Goal: Task Accomplishment & Management: Manage account settings

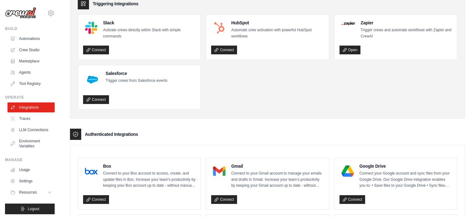
scroll to position [222, 0]
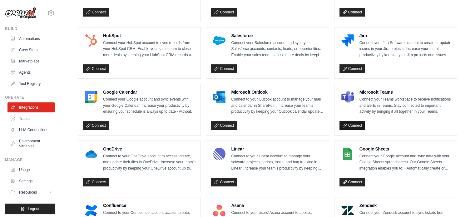
click at [359, 123] on link "Connect" at bounding box center [352, 125] width 26 height 9
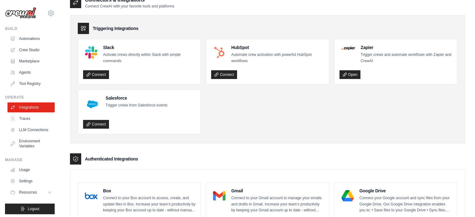
scroll to position [0, 0]
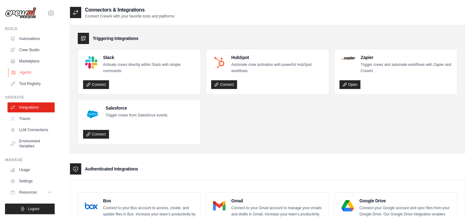
click at [30, 73] on link "Agents" at bounding box center [31, 72] width 47 height 10
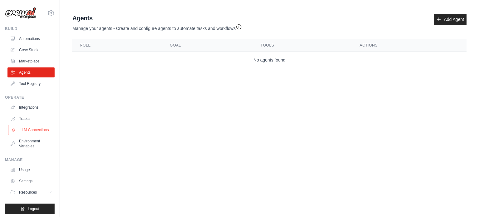
click at [27, 133] on link "LLM Connections" at bounding box center [31, 130] width 47 height 10
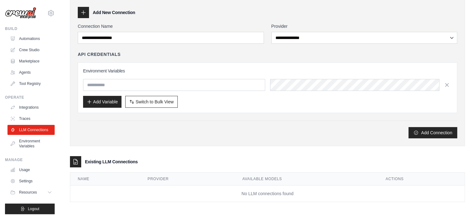
scroll to position [26, 0]
click at [207, 46] on div "**********" at bounding box center [267, 80] width 379 height 115
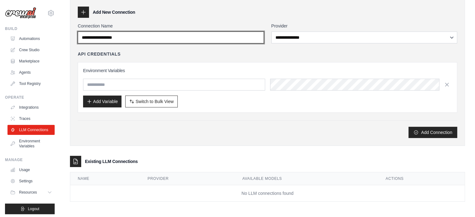
click at [209, 37] on input "Connection Name" at bounding box center [171, 38] width 186 height 12
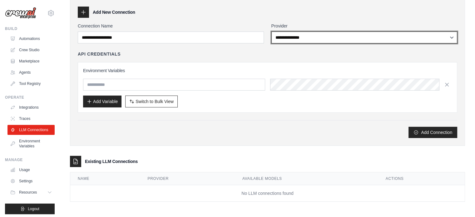
click at [302, 40] on select "**********" at bounding box center [364, 38] width 186 height 12
select select "******"
click at [271, 32] on select "**********" at bounding box center [364, 38] width 186 height 12
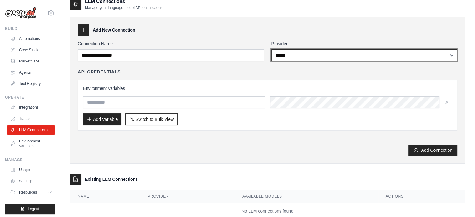
scroll to position [0, 0]
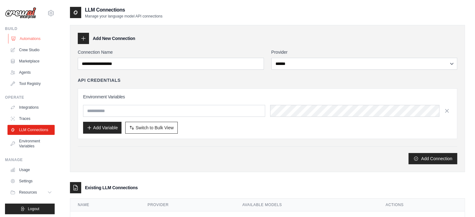
click at [30, 40] on link "Automations" at bounding box center [31, 39] width 47 height 10
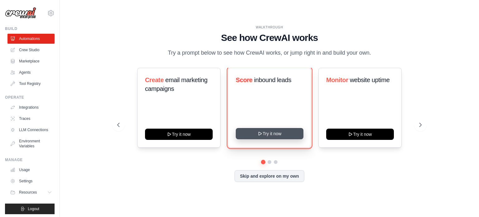
click at [265, 139] on button "Try it now" at bounding box center [270, 133] width 68 height 11
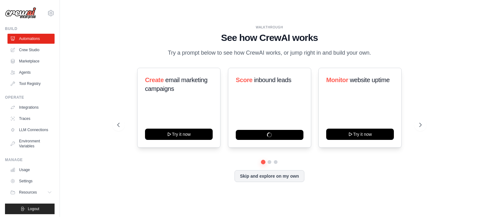
click at [96, 106] on div "WALKTHROUGH See how CrewAI works Try a prompt below to see how CrewAI works, or…" at bounding box center [270, 108] width 400 height 204
click at [27, 75] on link "Agents" at bounding box center [31, 72] width 47 height 10
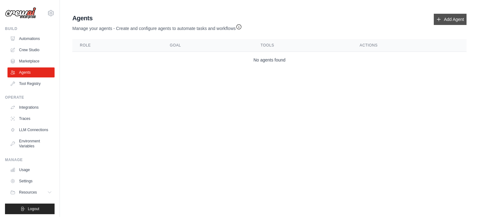
click at [450, 19] on link "Add Agent" at bounding box center [450, 19] width 33 height 11
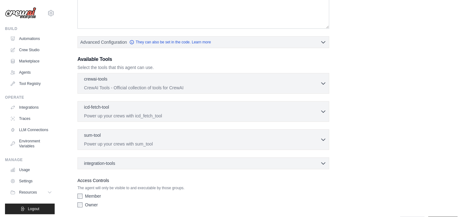
scroll to position [114, 0]
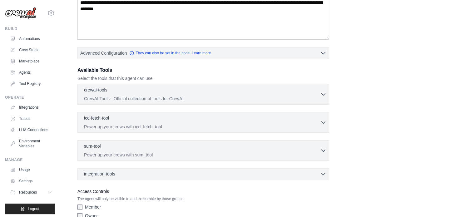
click at [204, 171] on div "integration-tools 0 selected" at bounding box center [205, 174] width 242 height 6
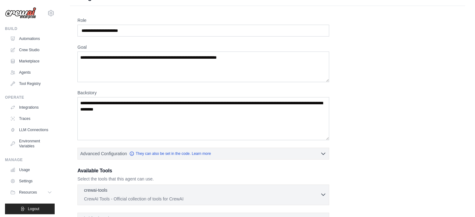
scroll to position [0, 0]
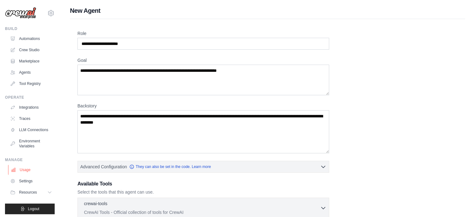
click at [28, 175] on link "Usage" at bounding box center [31, 170] width 47 height 10
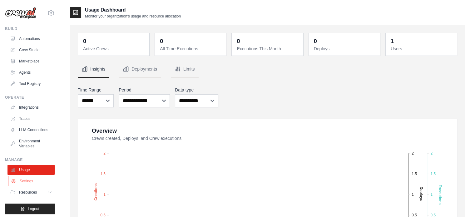
click at [21, 186] on link "Settings" at bounding box center [31, 181] width 47 height 10
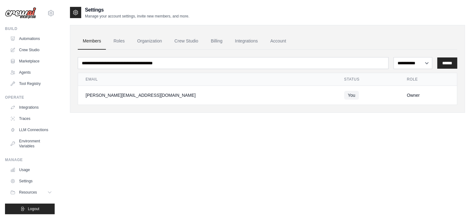
click at [207, 171] on div "**********" at bounding box center [267, 114] width 395 height 217
click at [254, 41] on link "Integrations" at bounding box center [246, 41] width 33 height 17
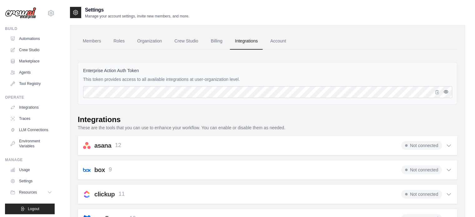
click at [447, 92] on icon "button" at bounding box center [445, 91] width 5 height 5
click at [287, 43] on link "Account" at bounding box center [278, 41] width 26 height 17
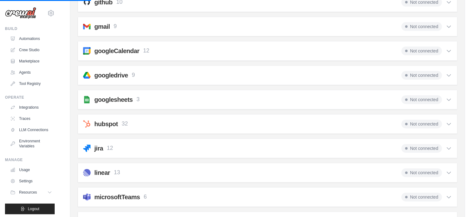
scroll to position [281, 0]
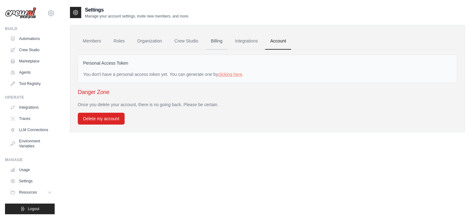
click at [225, 42] on link "Billing" at bounding box center [217, 41] width 22 height 17
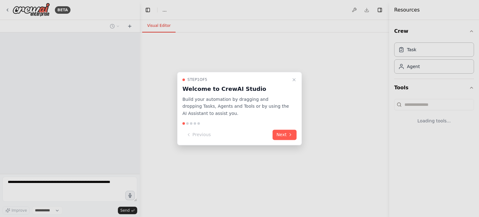
select select "****"
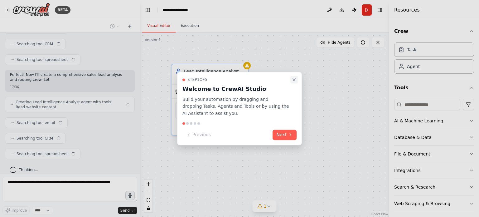
scroll to position [146, 0]
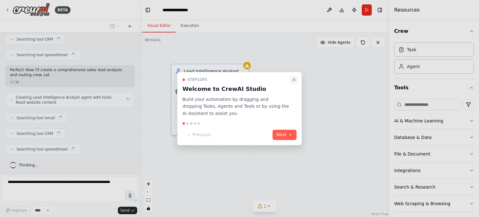
click at [295, 80] on icon "Close walkthrough" at bounding box center [294, 79] width 2 height 2
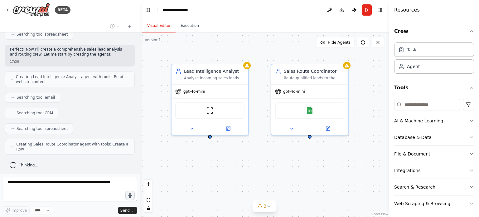
scroll to position [162, 0]
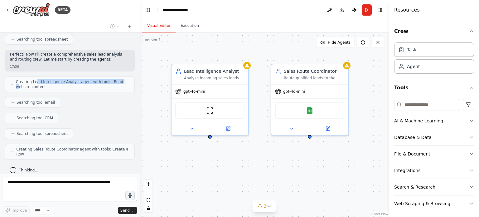
drag, startPoint x: 36, startPoint y: 81, endPoint x: 112, endPoint y: 79, distance: 76.8
click at [112, 79] on span "Creating Lead Intelligence Analyst agent with tools: Read website content" at bounding box center [73, 84] width 114 height 10
click at [72, 86] on span "Creating Lead Intelligence Analyst agent with tools: Read website content" at bounding box center [73, 84] width 114 height 10
drag, startPoint x: 40, startPoint y: 101, endPoint x: 46, endPoint y: 102, distance: 6.6
click at [46, 101] on span "Searching tool email" at bounding box center [36, 102] width 38 height 5
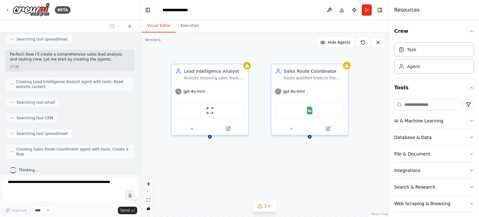
click at [48, 104] on span "Searching tool email" at bounding box center [36, 102] width 38 height 5
drag, startPoint x: 20, startPoint y: 118, endPoint x: 52, endPoint y: 118, distance: 31.8
click at [50, 118] on div "Searching tool CRM" at bounding box center [31, 118] width 53 height 11
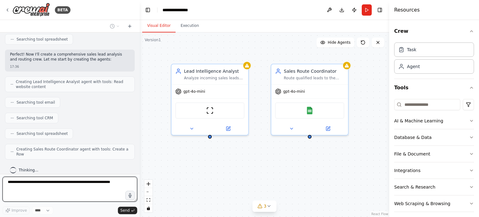
scroll to position [152, 0]
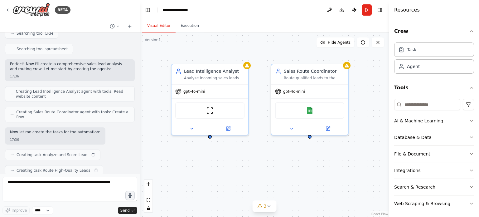
click at [20, 131] on div "Now let me create the tasks for the automation: 17:36" at bounding box center [55, 135] width 101 height 17
click at [105, 130] on div "Now let me create the tasks for the automation: 17:36" at bounding box center [70, 135] width 130 height 17
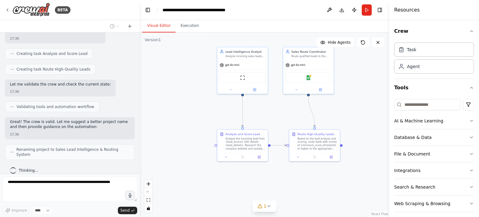
scroll to position [248, 0]
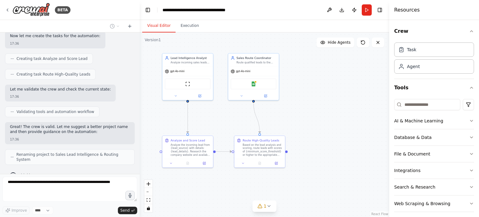
drag, startPoint x: 340, startPoint y: 157, endPoint x: 278, endPoint y: 118, distance: 72.9
click at [278, 118] on div ".deletable-edge-delete-btn { width: 20px; height: 20px; border: 0px solid #ffff…" at bounding box center [265, 124] width 250 height 184
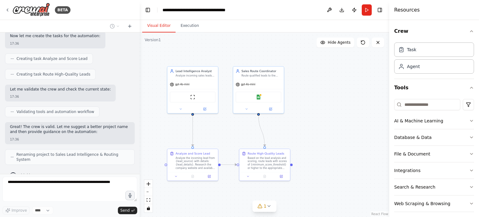
drag, startPoint x: 329, startPoint y: 121, endPoint x: 334, endPoint y: 135, distance: 14.0
click at [334, 135] on div ".deletable-edge-delete-btn { width: 20px; height: 20px; border: 0px solid #ffff…" at bounding box center [265, 124] width 250 height 184
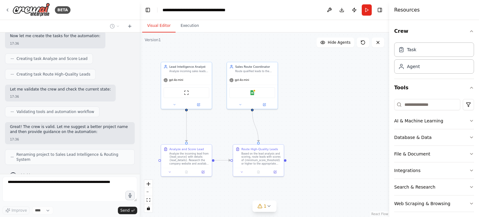
drag, startPoint x: 349, startPoint y: 139, endPoint x: 358, endPoint y: 134, distance: 10.2
click at [358, 134] on div ".deletable-edge-delete-btn { width: 20px; height: 20px; border: 0px solid #ffff…" at bounding box center [265, 124] width 250 height 184
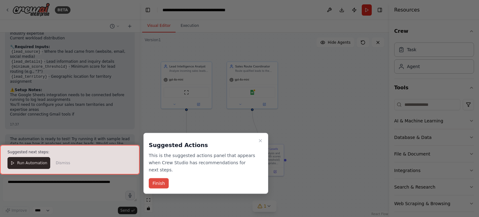
click at [164, 178] on button "Finish" at bounding box center [159, 183] width 20 height 10
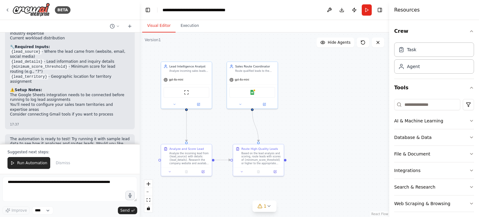
scroll to position [497, 0]
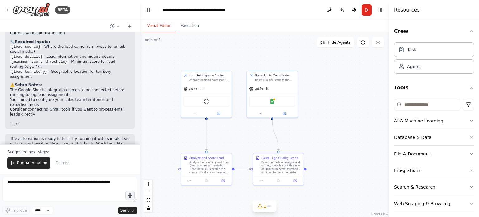
drag, startPoint x: 340, startPoint y: 145, endPoint x: 360, endPoint y: 155, distance: 21.9
click at [360, 155] on div ".deletable-edge-delete-btn { width: 20px; height: 20px; border: 0px solid #ffff…" at bounding box center [265, 124] width 250 height 184
click at [271, 99] on img at bounding box center [272, 100] width 5 height 5
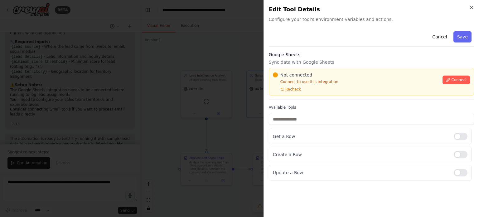
click at [251, 140] on div at bounding box center [239, 108] width 479 height 217
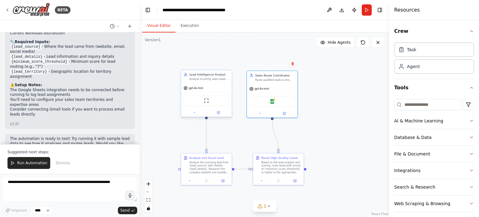
click at [194, 90] on div "gpt-4o-mini" at bounding box center [194, 88] width 20 height 4
click at [201, 88] on span "gpt-4o-mini" at bounding box center [196, 87] width 14 height 3
click at [206, 101] on img at bounding box center [206, 100] width 5 height 5
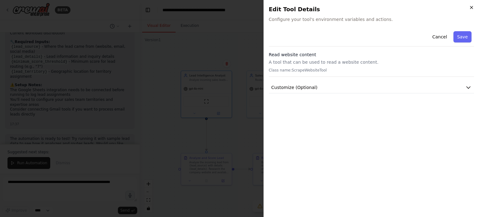
click at [472, 7] on icon "button" at bounding box center [471, 7] width 5 height 5
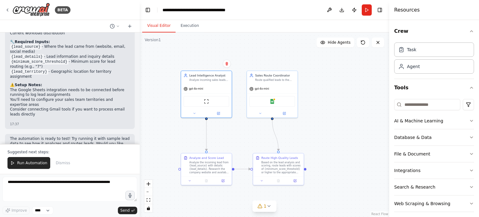
click at [333, 158] on div ".deletable-edge-delete-btn { width: 20px; height: 20px; border: 0px solid #ffff…" at bounding box center [265, 124] width 250 height 184
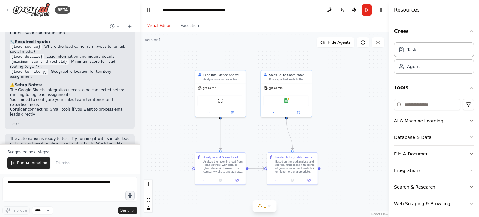
drag, startPoint x: 327, startPoint y: 152, endPoint x: 342, endPoint y: 152, distance: 14.7
click at [342, 152] on div ".deletable-edge-delete-btn { width: 20px; height: 20px; border: 0px solid #ffff…" at bounding box center [265, 124] width 250 height 184
click at [10, 7] on div "BETA" at bounding box center [38, 10] width 66 height 14
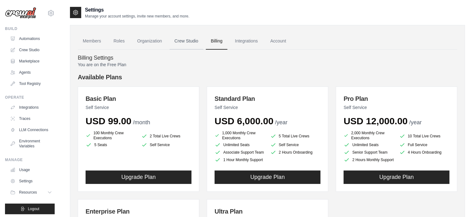
click at [189, 43] on link "Crew Studio" at bounding box center [187, 41] width 34 height 17
click at [192, 40] on link "Crew Studio" at bounding box center [187, 41] width 34 height 17
click at [93, 42] on link "Members" at bounding box center [92, 41] width 28 height 17
click at [291, 40] on link "Account" at bounding box center [278, 41] width 26 height 17
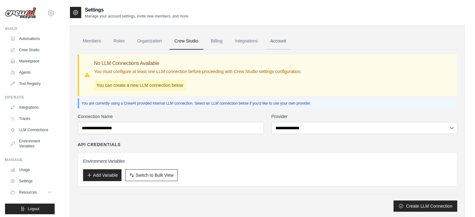
click at [288, 42] on link "Account" at bounding box center [278, 41] width 26 height 17
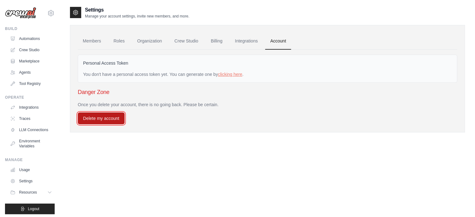
click at [112, 119] on button "Delete my account" at bounding box center [101, 118] width 47 height 12
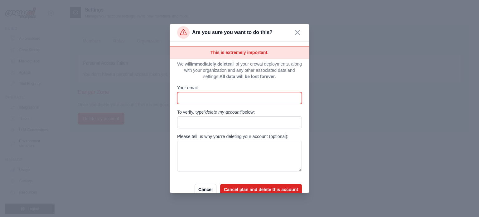
click at [209, 96] on input "Your email:" at bounding box center [239, 98] width 125 height 12
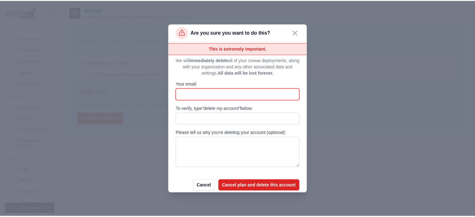
scroll to position [15, 0]
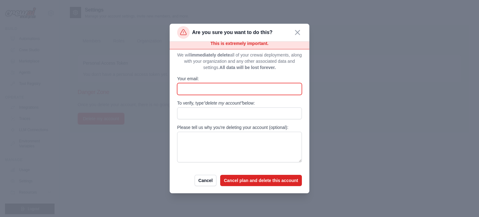
click at [189, 85] on input "Your email:" at bounding box center [239, 89] width 125 height 12
click at [201, 183] on button "Cancel" at bounding box center [206, 179] width 22 height 11
